Goal: Task Accomplishment & Management: Use online tool/utility

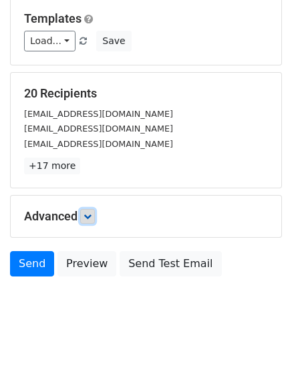
click at [94, 222] on link at bounding box center [87, 216] width 15 height 15
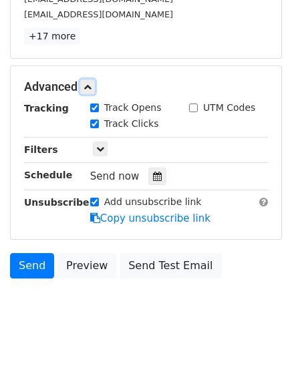
scroll to position [259, 0]
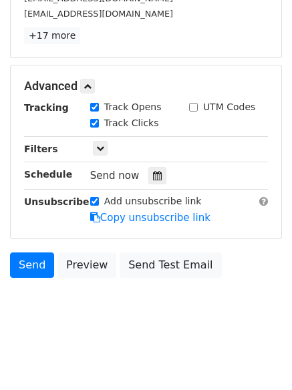
drag, startPoint x: 151, startPoint y: 180, endPoint x: 140, endPoint y: 186, distance: 12.8
click at [153, 180] on icon at bounding box center [157, 175] width 9 height 9
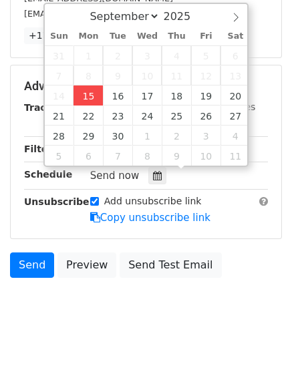
type input "2025-09-15 12:00"
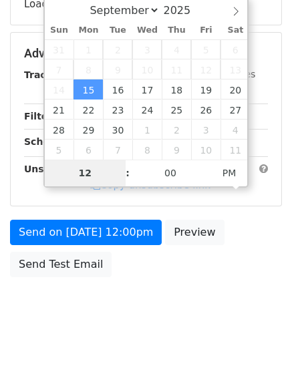
type input "4"
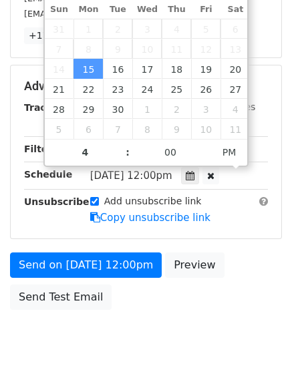
type input "2025-09-15 16:00"
click at [120, 338] on body "New Campaign Daily emails left: 50 Google Sheet: Untitled spreadsheet Variables…" at bounding box center [146, 60] width 292 height 619
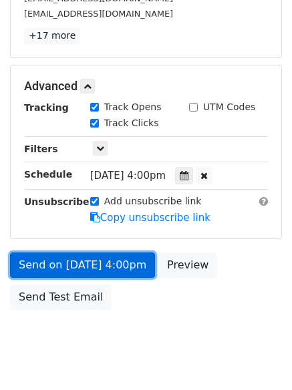
click at [82, 265] on link "Send on Sep 15 at 4:00pm" at bounding box center [82, 264] width 145 height 25
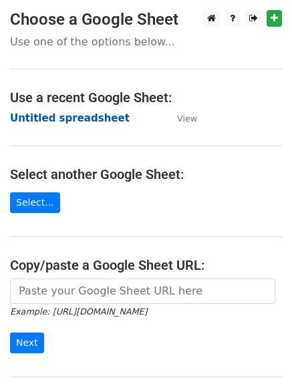
click at [44, 113] on strong "Untitled spreadsheet" at bounding box center [70, 118] width 120 height 12
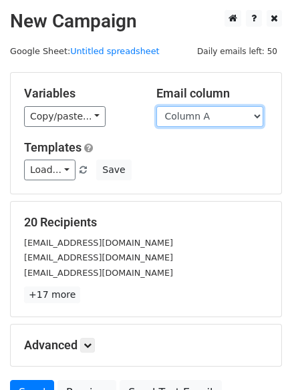
click at [200, 119] on select "Column A Column B Column C Column D Column E Column F" at bounding box center [209, 116] width 107 height 21
select select "Column B"
click at [156, 106] on select "Column A Column B Column C Column D Column E Column F" at bounding box center [209, 116] width 107 height 21
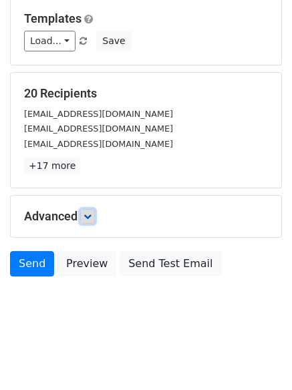
click at [95, 216] on link at bounding box center [87, 216] width 15 height 15
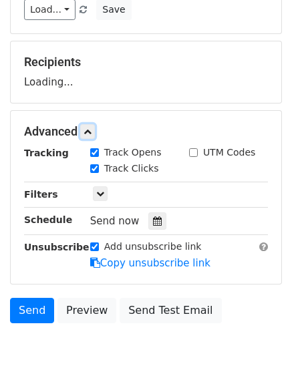
scroll to position [184, 0]
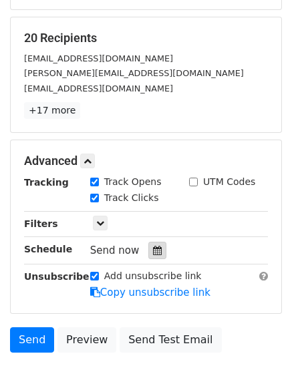
click at [153, 249] on icon at bounding box center [157, 250] width 9 height 9
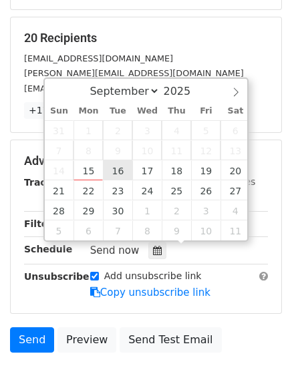
type input "2025-09-16 12:00"
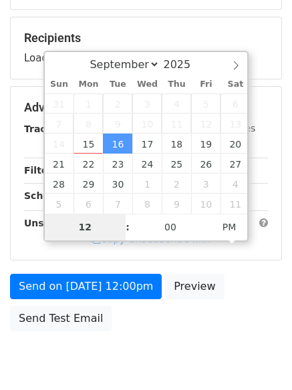
type input "5"
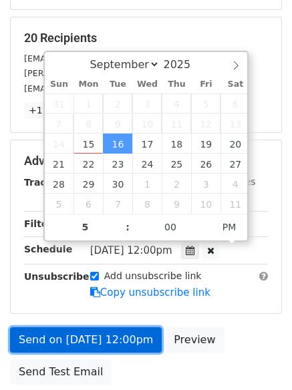
type input "2025-09-16 17:00"
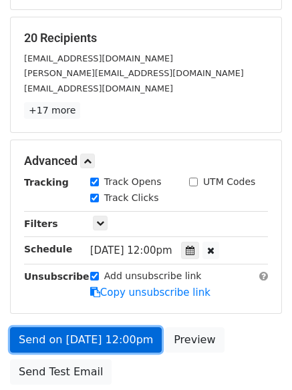
click at [110, 329] on link "Send on Sep 16 at 12:00pm" at bounding box center [86, 339] width 152 height 25
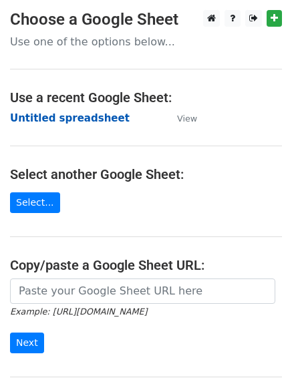
click at [29, 118] on strong "Untitled spreadsheet" at bounding box center [70, 118] width 120 height 12
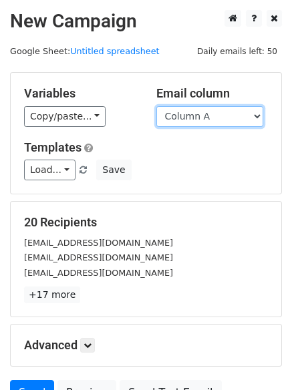
drag, startPoint x: 0, startPoint y: 0, endPoint x: 196, endPoint y: 121, distance: 230.6
click at [196, 121] on select "Column A Column B Column C Column D Column E Column F" at bounding box center [209, 116] width 107 height 21
select select "Column C"
click at [156, 106] on select "Column A Column B Column C Column D Column E Column F" at bounding box center [209, 116] width 107 height 21
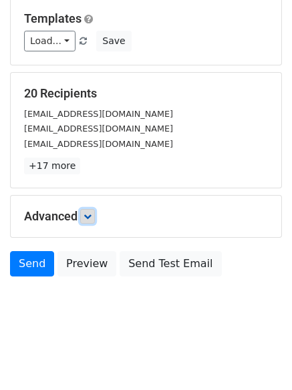
click at [89, 215] on icon at bounding box center [87, 216] width 8 height 8
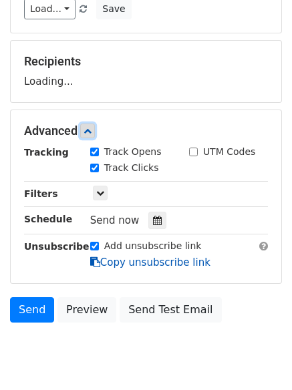
scroll to position [200, 0]
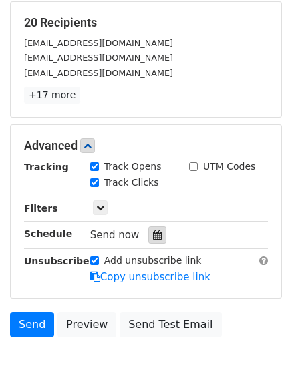
click at [153, 233] on icon at bounding box center [157, 234] width 9 height 9
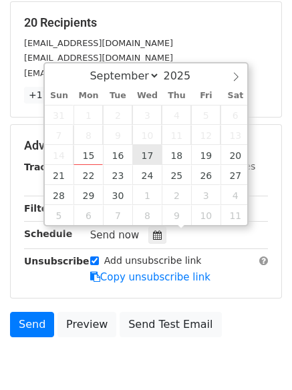
type input "2025-09-17 12:00"
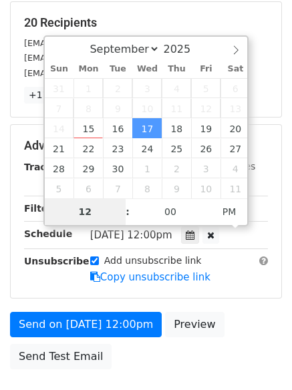
type input "6"
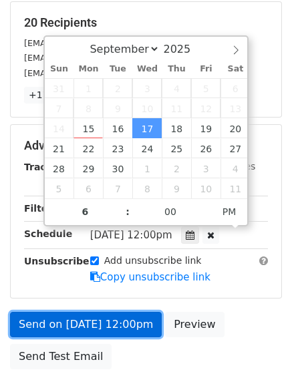
type input "2025-09-17 18:00"
click at [116, 317] on link "Send on Sep 17 at 12:00pm" at bounding box center [86, 324] width 152 height 25
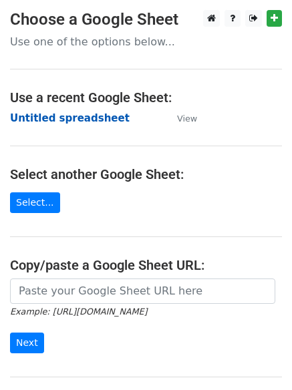
click at [38, 122] on strong "Untitled spreadsheet" at bounding box center [70, 118] width 120 height 12
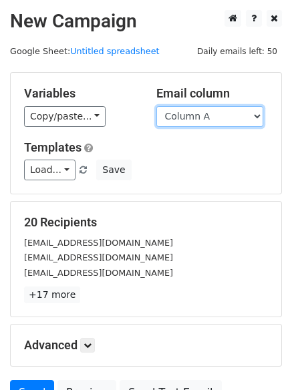
click at [190, 118] on select "Column A Column B Column C Column D Column E Column F" at bounding box center [209, 116] width 107 height 21
select select "Column D"
click at [156, 106] on select "Column A Column B Column C Column D Column E Column F" at bounding box center [209, 116] width 107 height 21
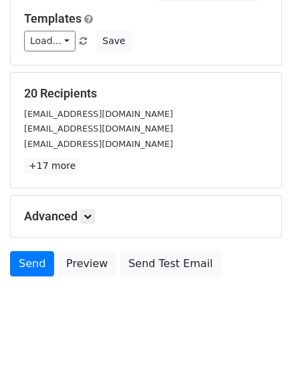
scroll to position [75, 0]
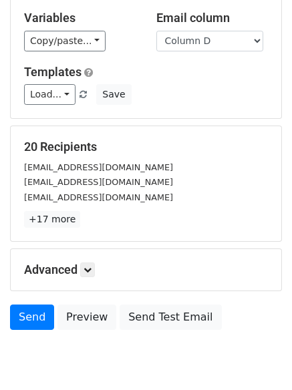
click at [100, 262] on h5 "Advanced" at bounding box center [146, 269] width 244 height 15
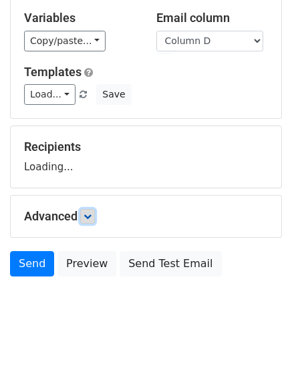
click at [95, 215] on link at bounding box center [87, 216] width 15 height 15
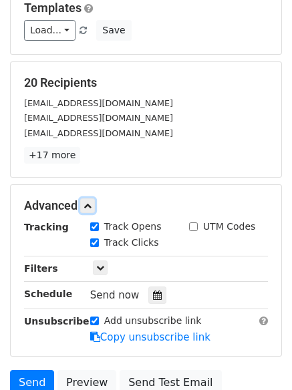
scroll to position [198, 0]
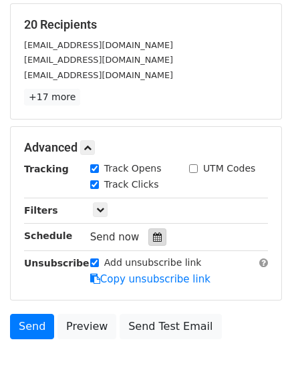
click at [153, 240] on icon at bounding box center [157, 236] width 9 height 9
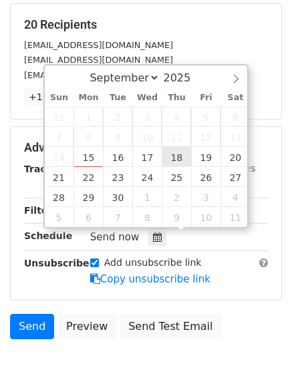
type input "2025-09-18 12:00"
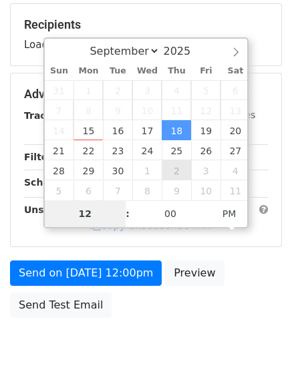
type input "7"
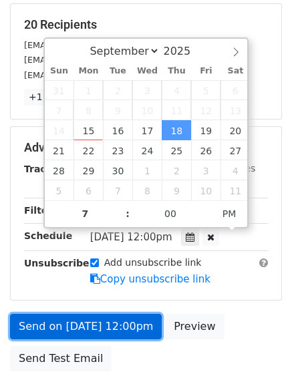
type input "2025-09-18 19:00"
click at [105, 323] on link "Send on Sep 18 at 12:00pm" at bounding box center [86, 326] width 152 height 25
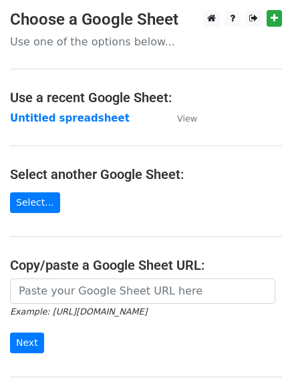
click at [37, 110] on main "Choose a Google Sheet Use one of the options below... Use a recent Google Sheet…" at bounding box center [146, 217] width 292 height 415
click at [39, 112] on strong "Untitled spreadsheet" at bounding box center [70, 118] width 120 height 12
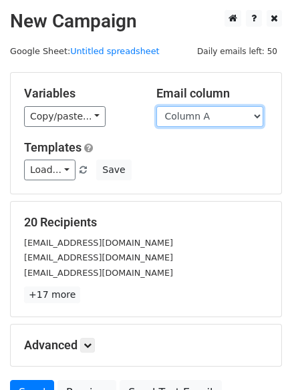
click at [195, 118] on select "Column A Column B Column C Column D Column E Column F" at bounding box center [209, 116] width 107 height 21
select select "Column E"
click at [156, 106] on select "Column A Column B Column C Column D Column E Column F" at bounding box center [209, 116] width 107 height 21
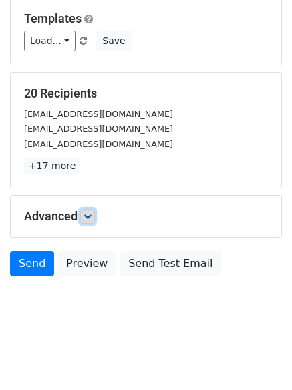
click at [95, 220] on link at bounding box center [87, 216] width 15 height 15
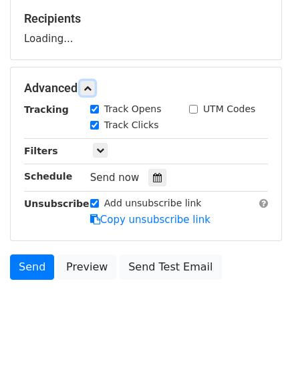
scroll to position [206, 0]
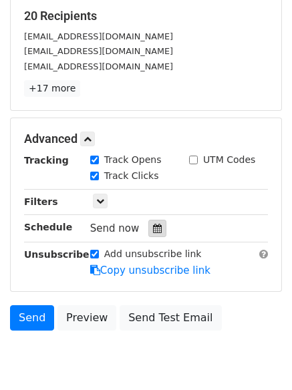
click at [151, 234] on div at bounding box center [157, 228] width 18 height 17
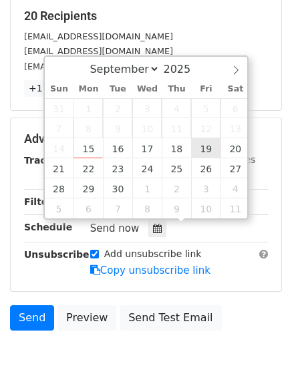
type input "[DATE] 12:00"
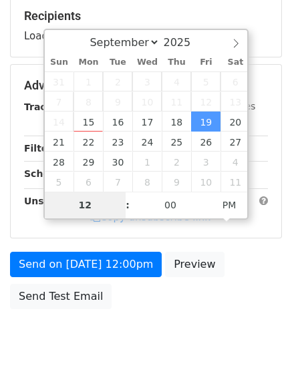
type input "8"
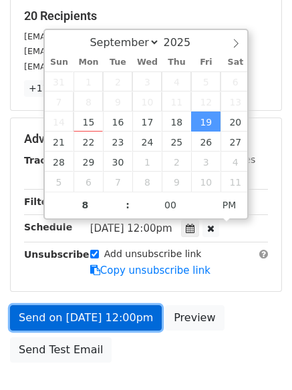
type input "2025-09-19 20:00"
click at [96, 317] on link "Send on Sep 19 at 12:00pm" at bounding box center [86, 317] width 152 height 25
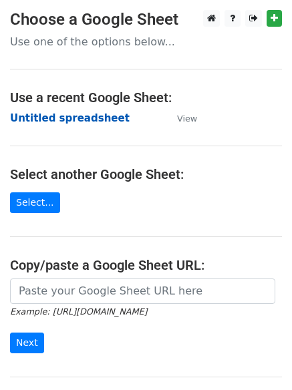
click at [47, 113] on strong "Untitled spreadsheet" at bounding box center [70, 118] width 120 height 12
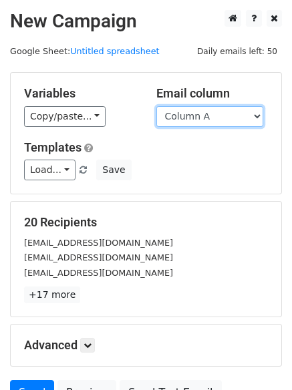
click at [200, 124] on select "Column A Column B Column C Column D Column E Column F" at bounding box center [209, 116] width 107 height 21
select select "Column F"
click at [156, 106] on select "Column A Column B Column C Column D Column E Column F" at bounding box center [209, 116] width 107 height 21
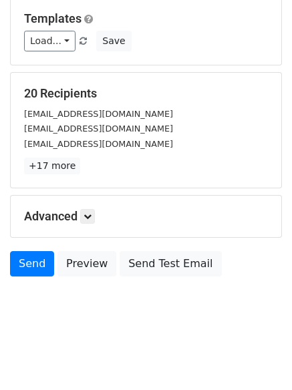
drag, startPoint x: 103, startPoint y: 222, endPoint x: 90, endPoint y: 212, distance: 16.2
click at [103, 221] on h5 "Advanced" at bounding box center [146, 216] width 244 height 15
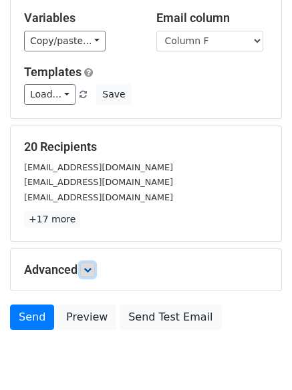
click at [90, 266] on icon at bounding box center [87, 270] width 8 height 8
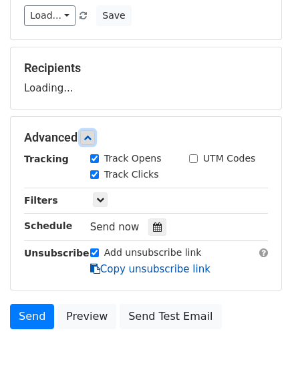
scroll to position [206, 0]
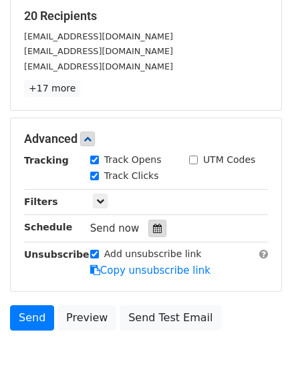
click at [151, 234] on div at bounding box center [157, 228] width 18 height 17
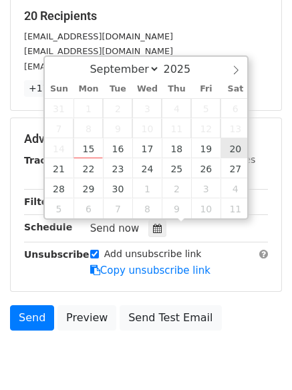
type input "2025-09-20 12:00"
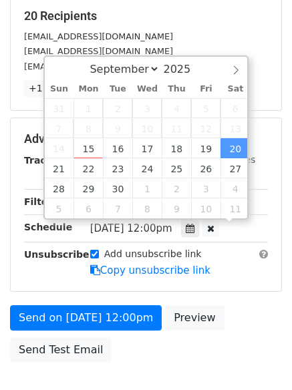
scroll to position [1, 0]
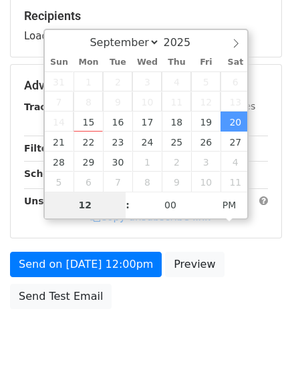
type input "9"
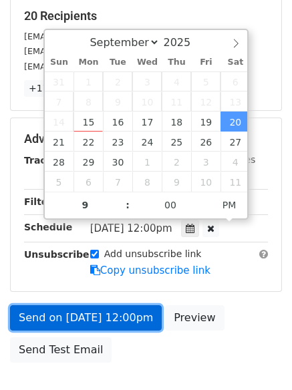
type input "2025-09-20 21:00"
click at [113, 307] on link "Send on Sep 20 at 12:00pm" at bounding box center [86, 317] width 152 height 25
